Goal: Communication & Community: Answer question/provide support

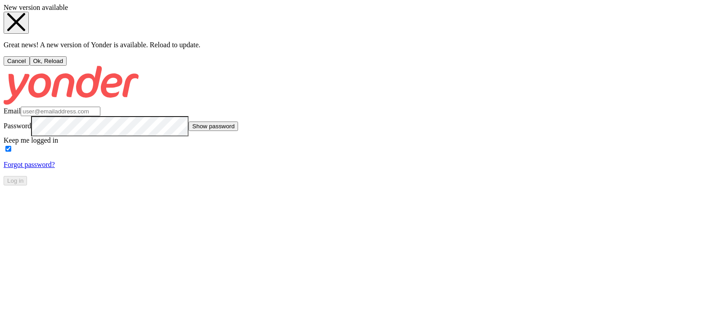
type input "[PERSON_NAME][EMAIL_ADDRESS][DOMAIN_NAME]"
click at [67, 66] on button "Ok, Reload" at bounding box center [48, 60] width 37 height 9
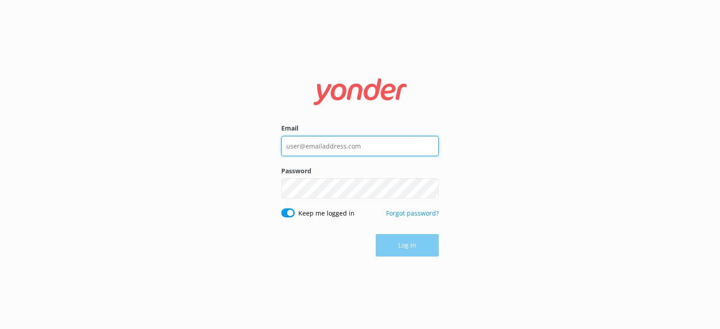
type input "[PERSON_NAME][EMAIL_ADDRESS][DOMAIN_NAME]"
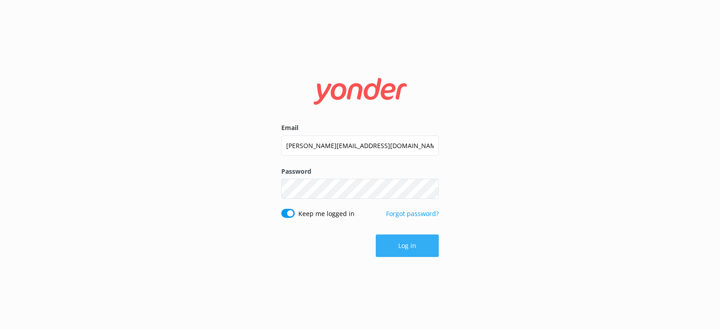
click at [404, 244] on button "Log in" at bounding box center [407, 245] width 63 height 22
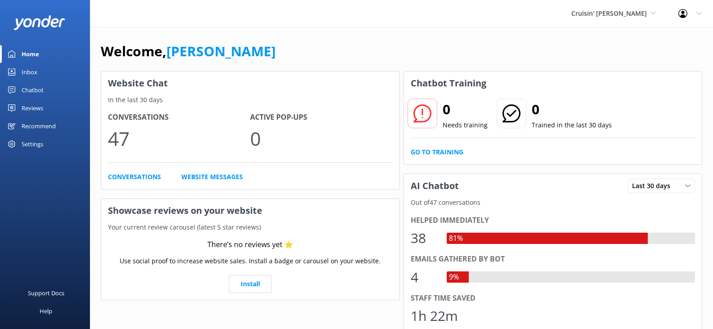
click at [30, 73] on div "Inbox" at bounding box center [30, 72] width 16 height 18
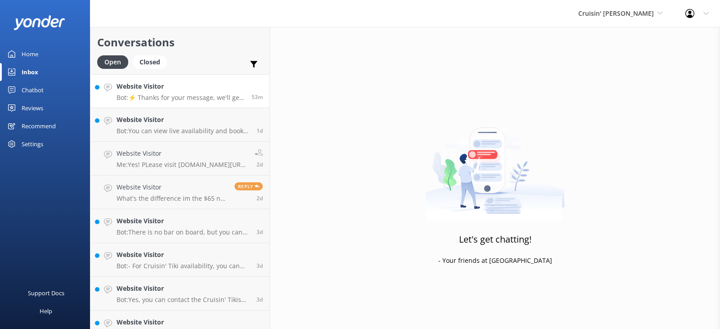
click at [201, 94] on p "Bot: ⚡ Thanks for your message, we'll get back to you as soon as we can. You're…" at bounding box center [181, 98] width 128 height 8
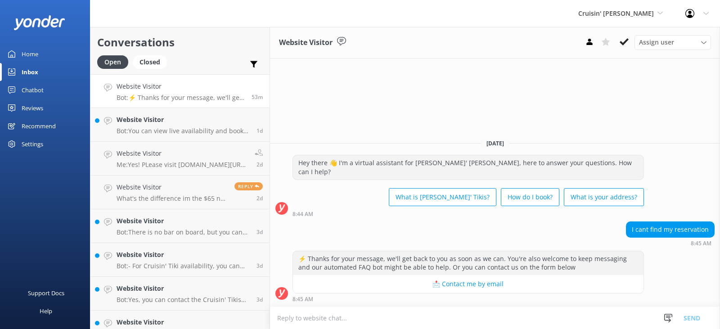
click at [340, 317] on textarea at bounding box center [495, 318] width 450 height 22
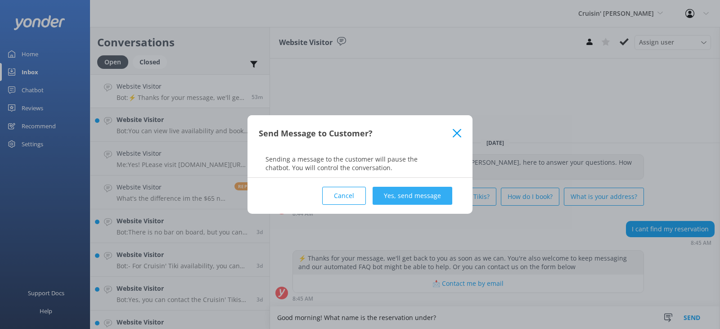
type textarea "Good morning! What name is the reservation under?"
click at [392, 195] on button "Yes, send message" at bounding box center [413, 196] width 80 height 18
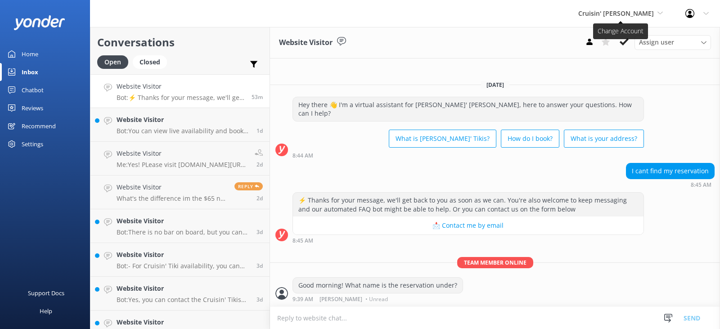
click at [621, 16] on span "Cruisin' [PERSON_NAME]" at bounding box center [616, 13] width 76 height 9
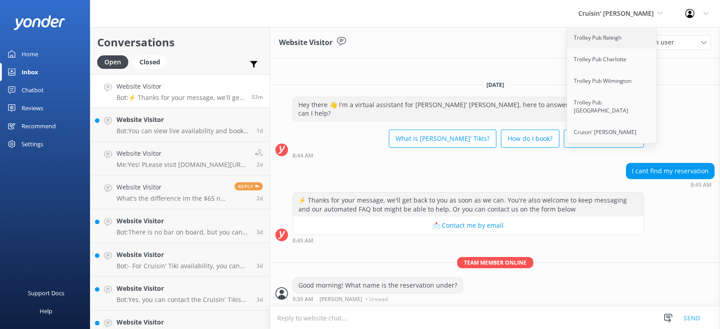
click at [602, 41] on link "Trolley Pub Raleigh" at bounding box center [612, 38] width 90 height 22
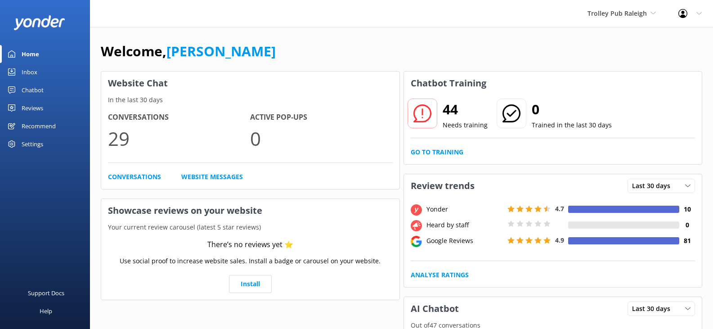
click at [30, 71] on div "Inbox" at bounding box center [30, 72] width 16 height 18
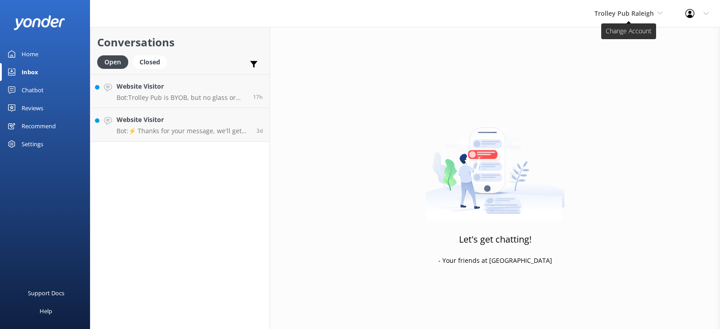
click at [620, 16] on span "Trolley Pub Raleigh" at bounding box center [623, 13] width 59 height 9
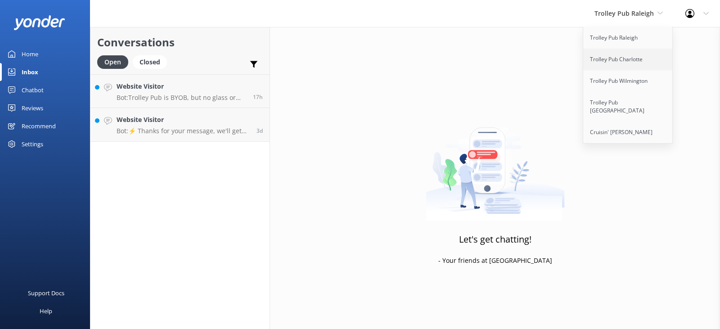
click at [626, 58] on link "Trolley Pub Charlotte" at bounding box center [628, 60] width 90 height 22
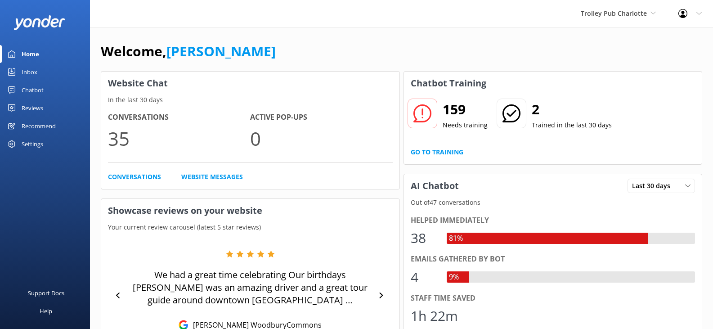
click at [27, 71] on div "Inbox" at bounding box center [30, 72] width 16 height 18
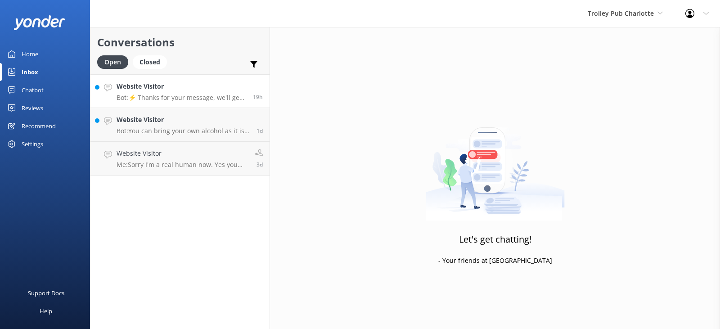
click at [199, 95] on p "Bot: ⚡ Thanks for your message, we'll get back to you as soon as we can. You're…" at bounding box center [182, 98] width 130 height 8
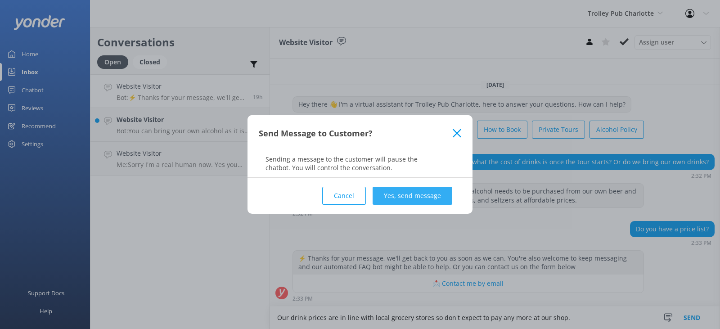
type textarea "Our drink prices are in line with local grocery stores so don't expect to pay a…"
click at [419, 199] on button "Yes, send message" at bounding box center [413, 196] width 80 height 18
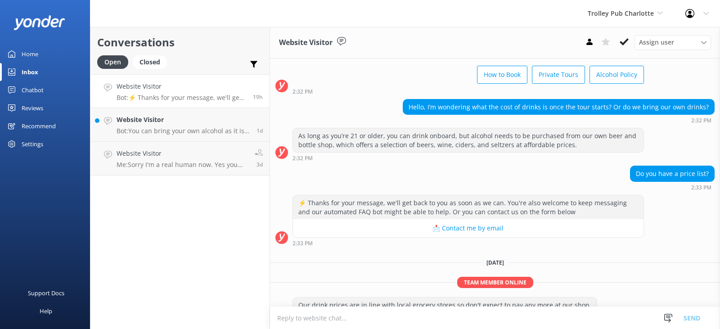
scroll to position [60, 0]
